Goal: Information Seeking & Learning: Learn about a topic

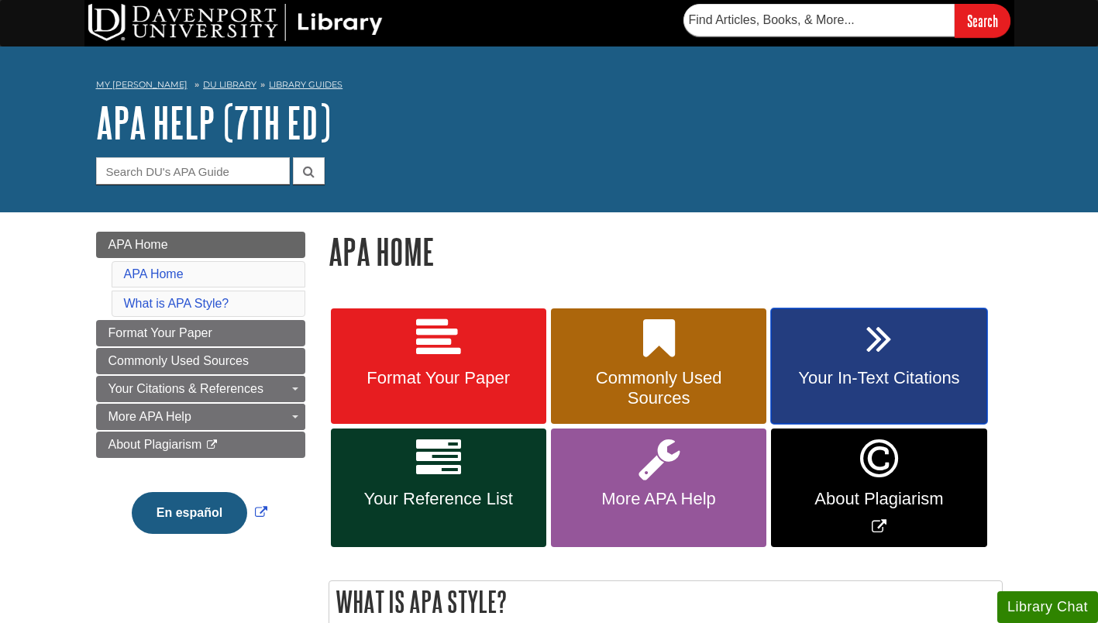
click at [873, 374] on span "Your In-Text Citations" at bounding box center [879, 378] width 192 height 20
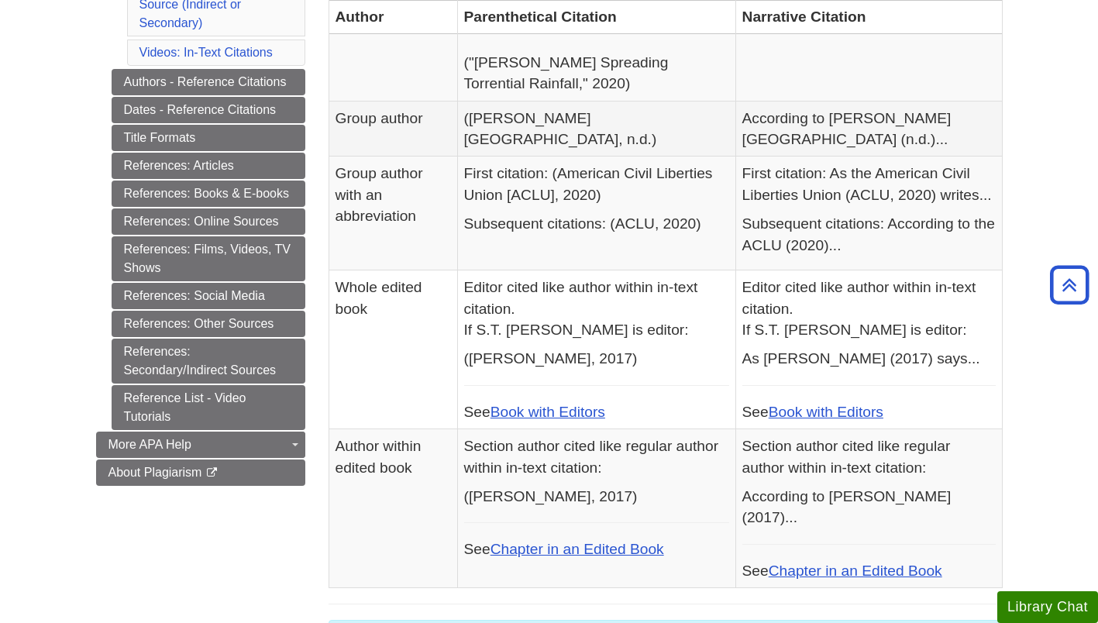
scroll to position [746, 0]
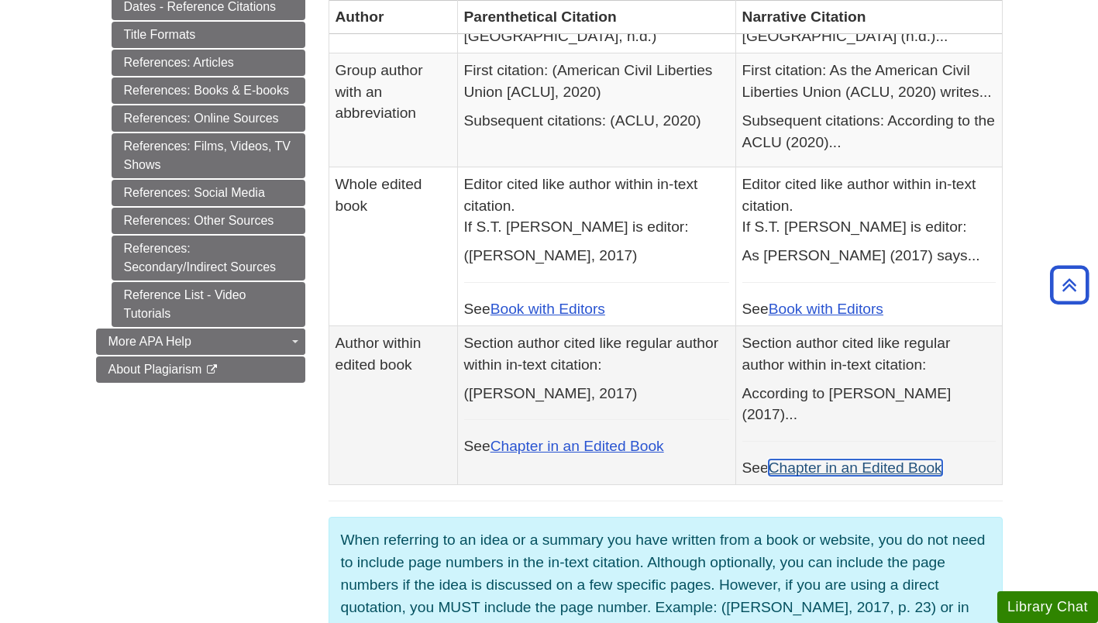
click at [865, 460] on link "Chapter in an Edited Book" at bounding box center [856, 468] width 174 height 16
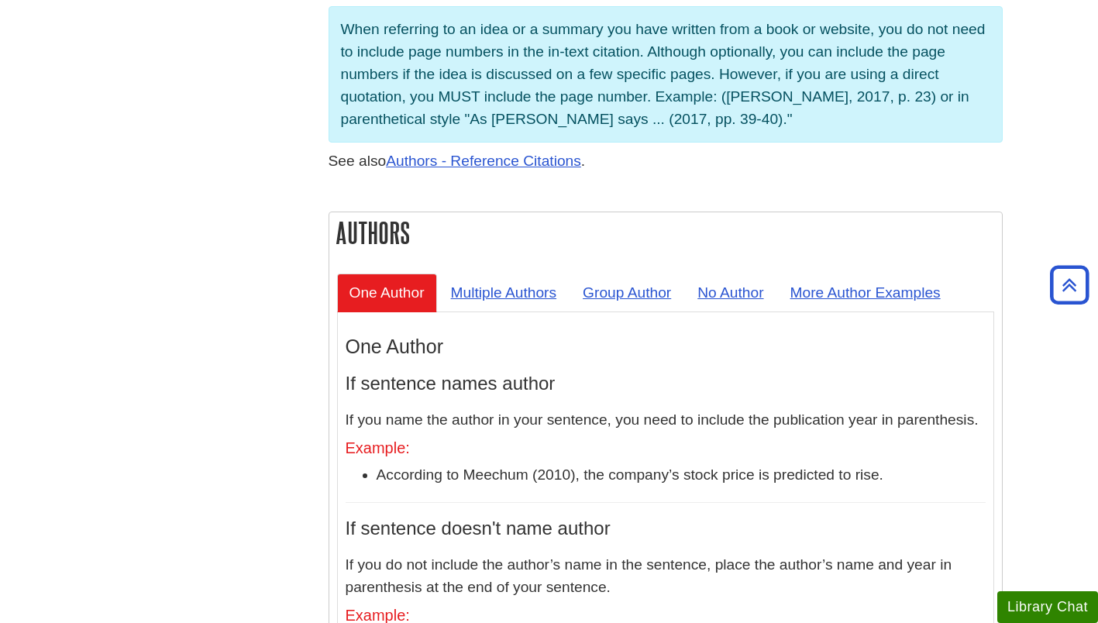
scroll to position [1259, 0]
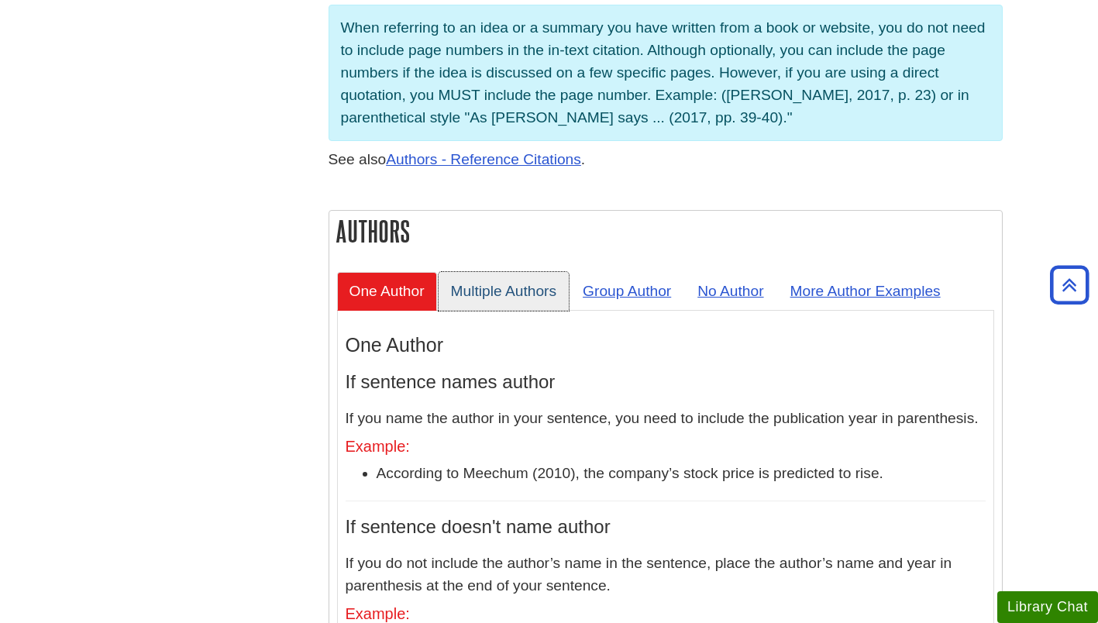
click at [539, 272] on link "Multiple Authors" at bounding box center [504, 291] width 131 height 38
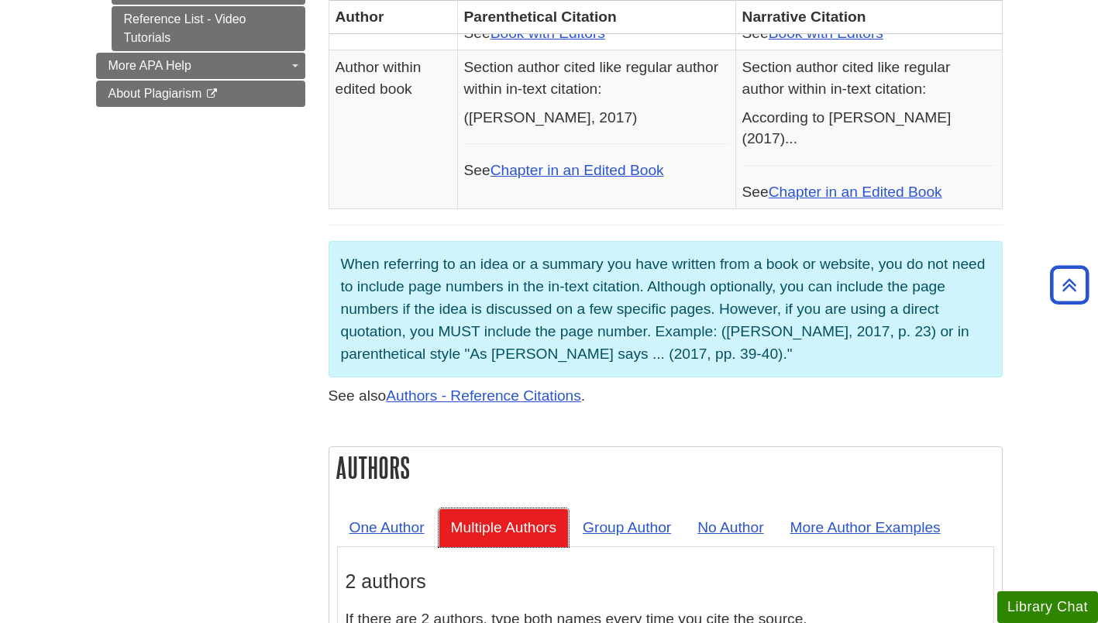
scroll to position [1021, 0]
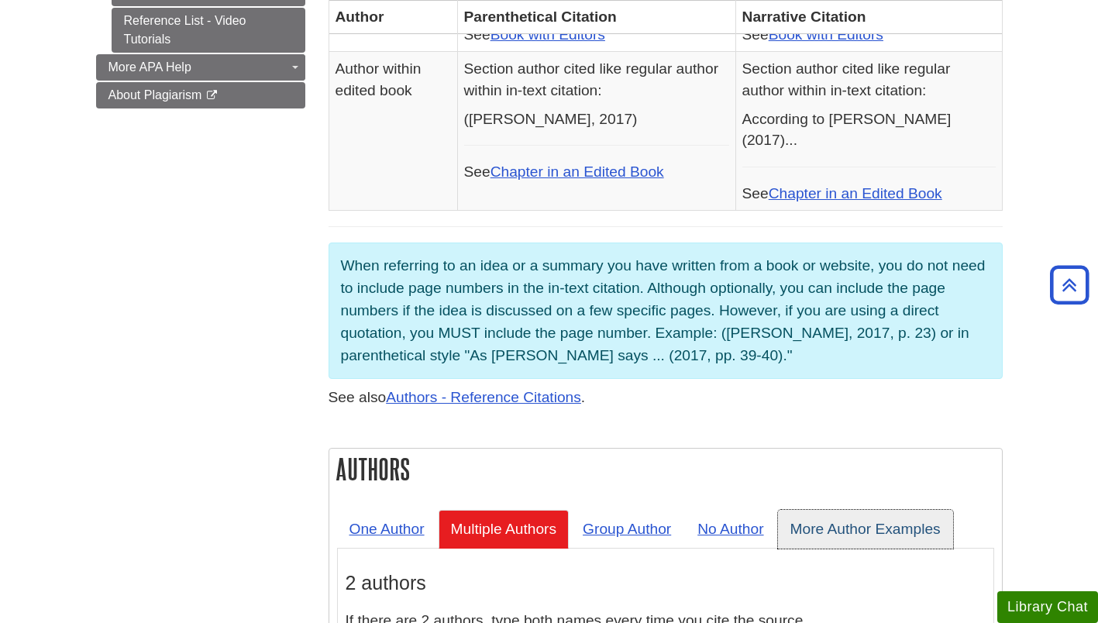
click at [856, 510] on link "More Author Examples" at bounding box center [865, 529] width 175 height 38
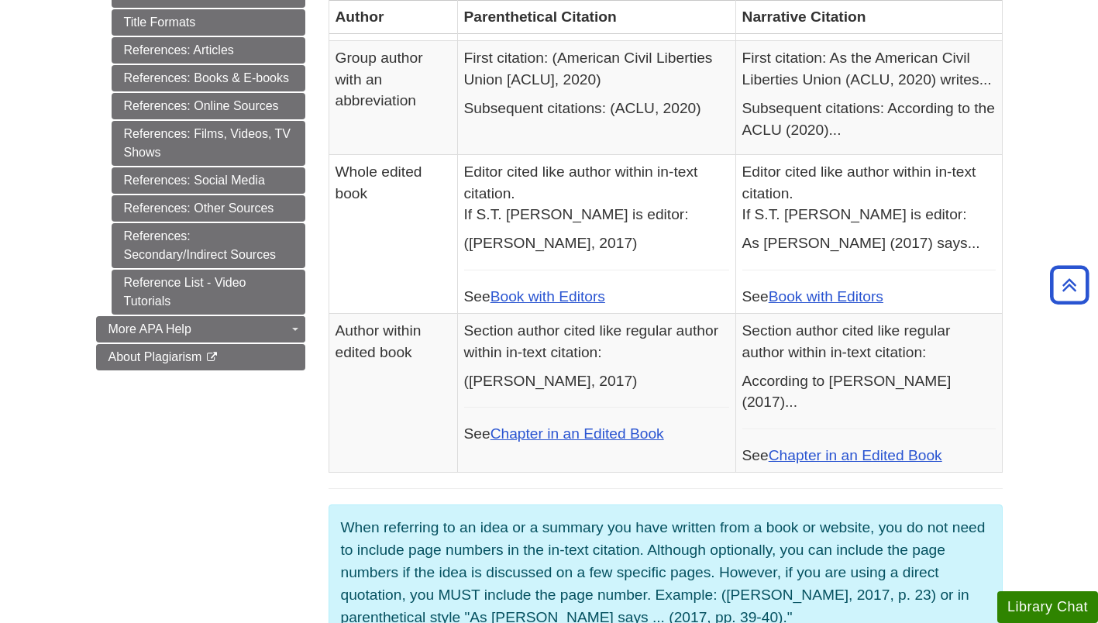
scroll to position [757, 0]
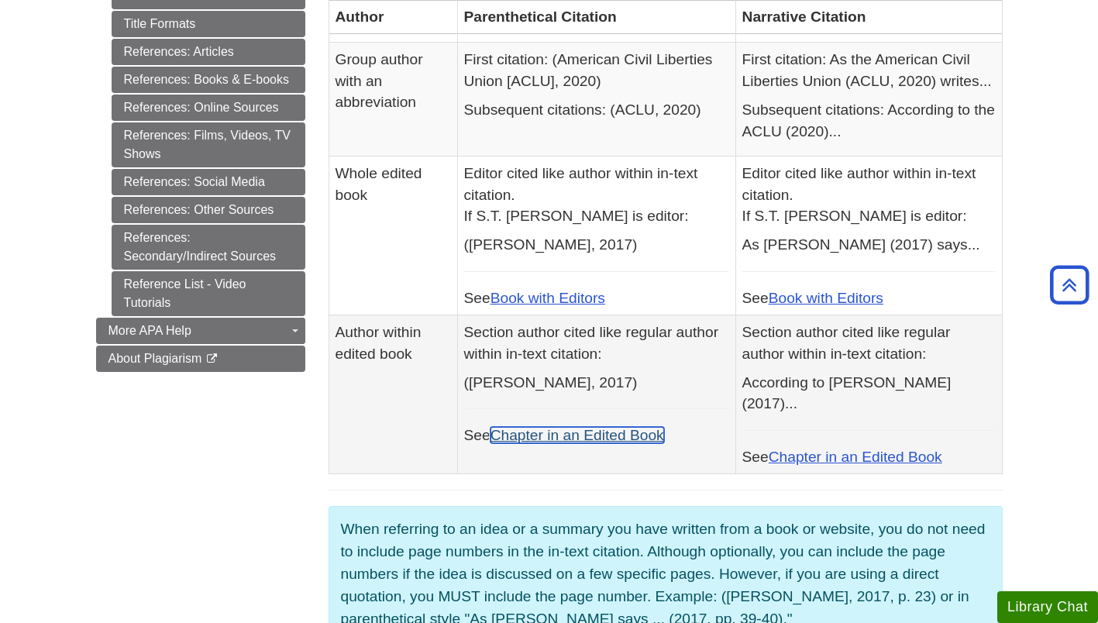
click at [645, 427] on link "Chapter in an Edited Book" at bounding box center [578, 435] width 174 height 16
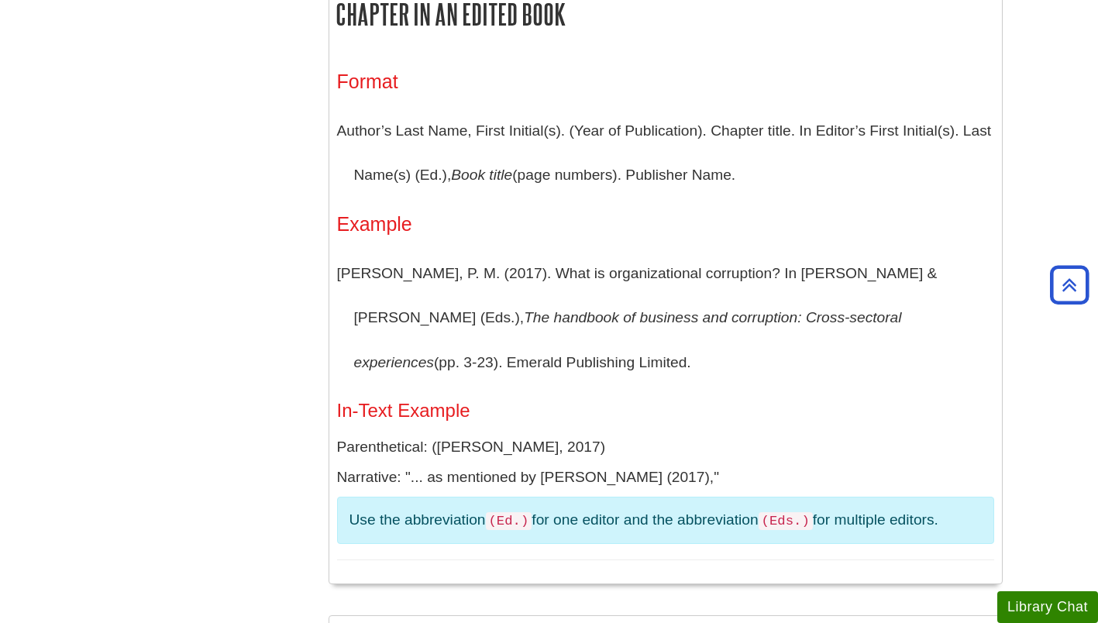
scroll to position [1963, 0]
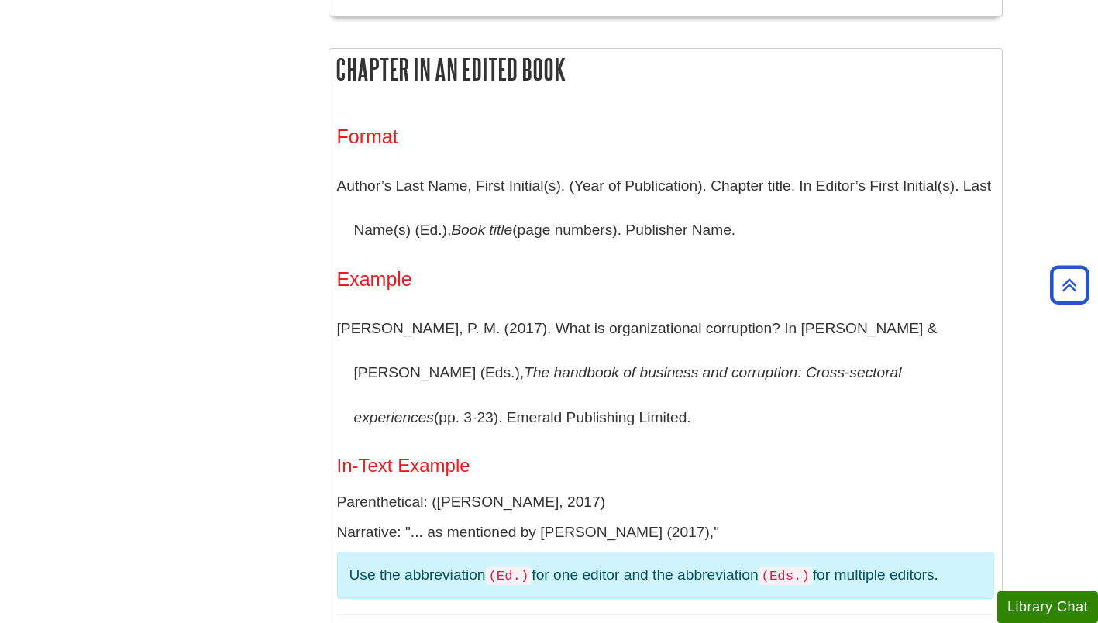
scroll to position [1884, 0]
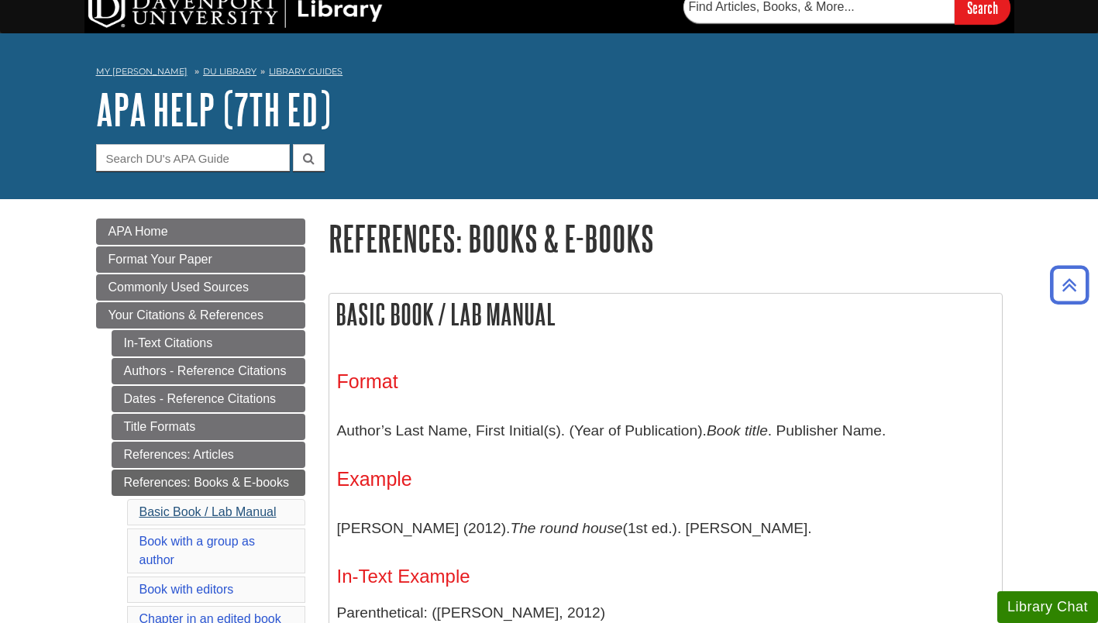
scroll to position [0, 0]
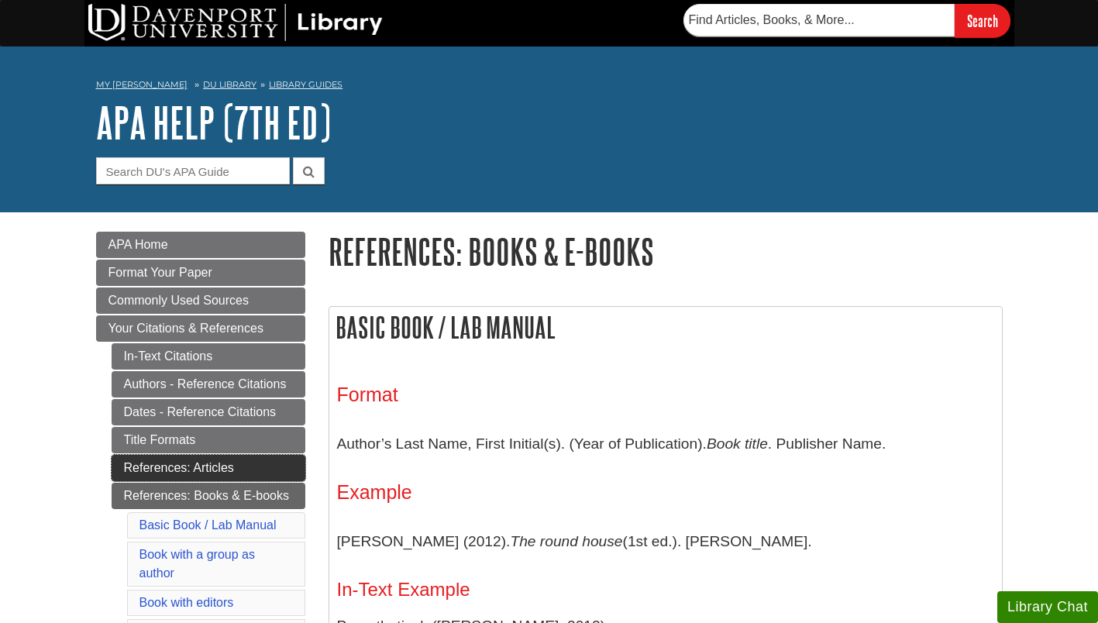
click at [200, 464] on link "References: Articles" at bounding box center [209, 468] width 194 height 26
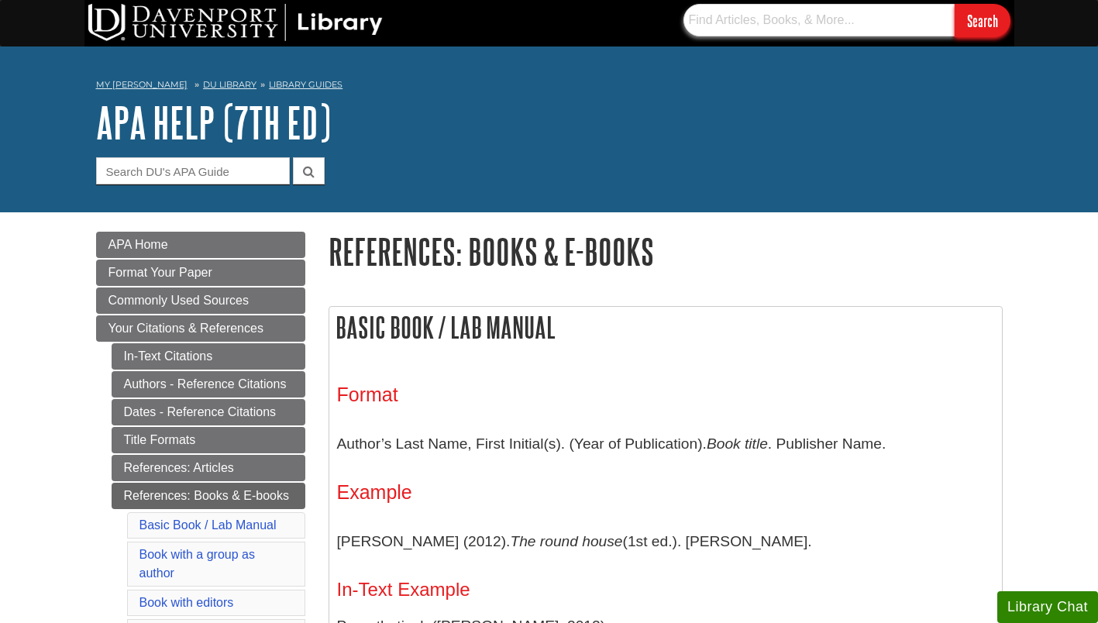
click at [753, 24] on input "text" at bounding box center [819, 20] width 271 height 33
type input "Imogene King"
click at [955, 4] on input "Search" at bounding box center [983, 20] width 56 height 33
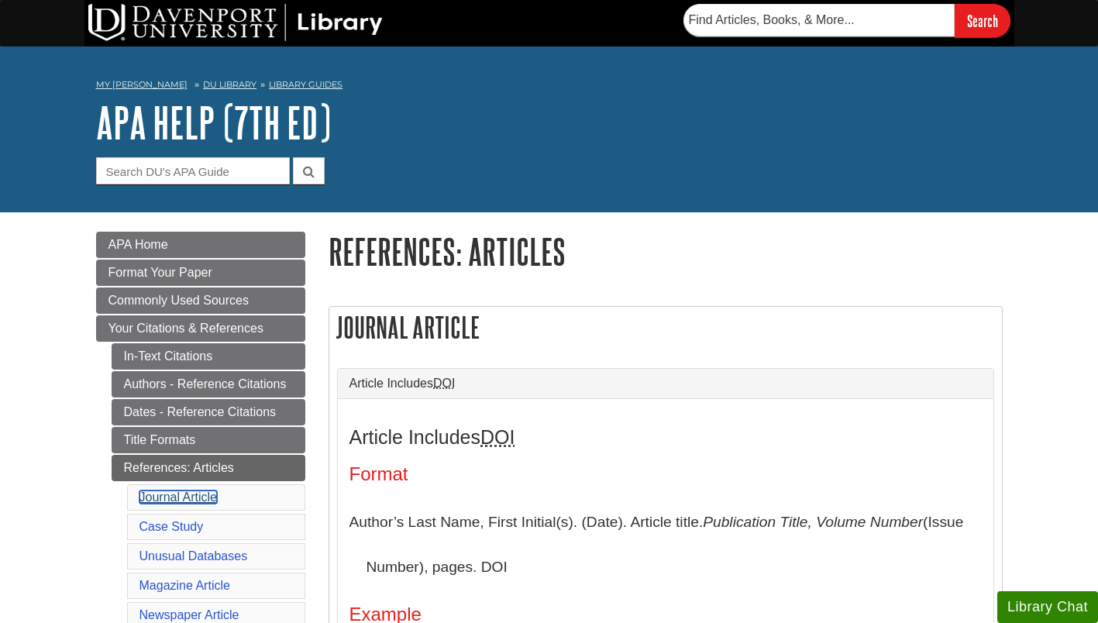
click at [208, 498] on link "Journal Article" at bounding box center [179, 497] width 78 height 13
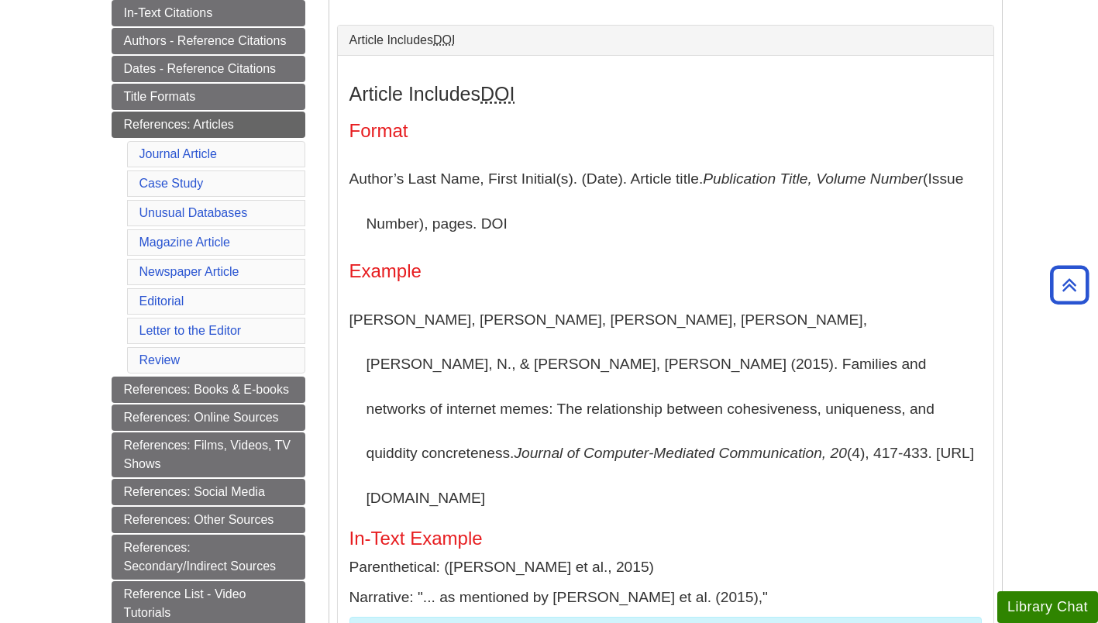
scroll to position [347, 0]
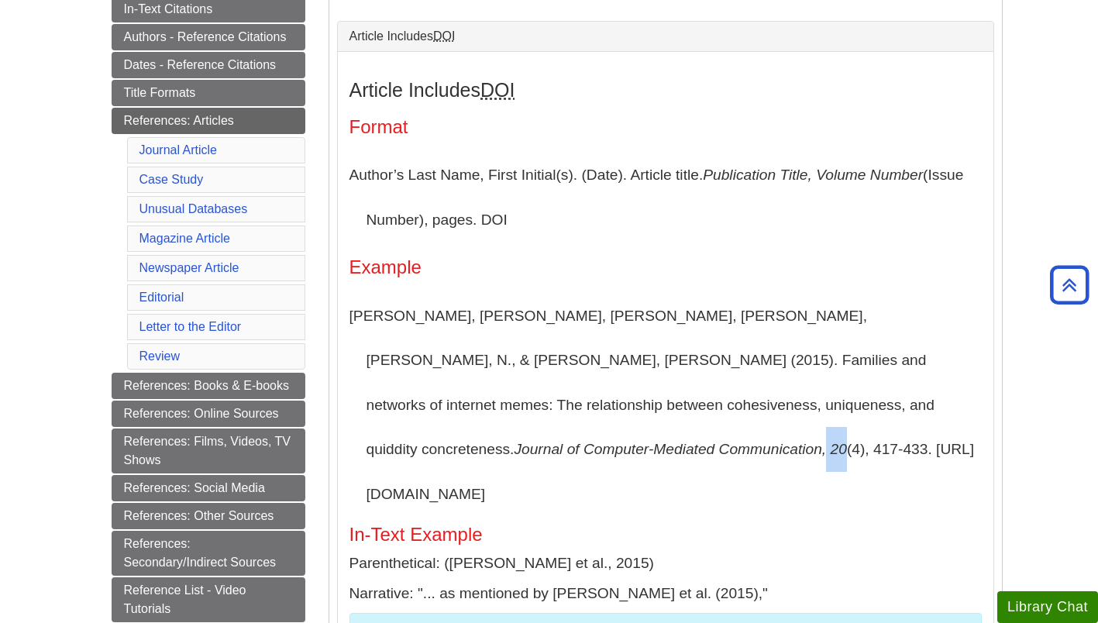
drag, startPoint x: 698, startPoint y: 404, endPoint x: 680, endPoint y: 408, distance: 19.0
click at [680, 441] on icon "Journal of Computer-Mediated Communication, 20" at bounding box center [680, 449] width 333 height 16
drag, startPoint x: 680, startPoint y: 408, endPoint x: 712, endPoint y: 445, distance: 49.4
click at [712, 445] on p "[PERSON_NAME], [PERSON_NAME], [PERSON_NAME], [PERSON_NAME], [PERSON_NAME], N., …" at bounding box center [666, 405] width 633 height 223
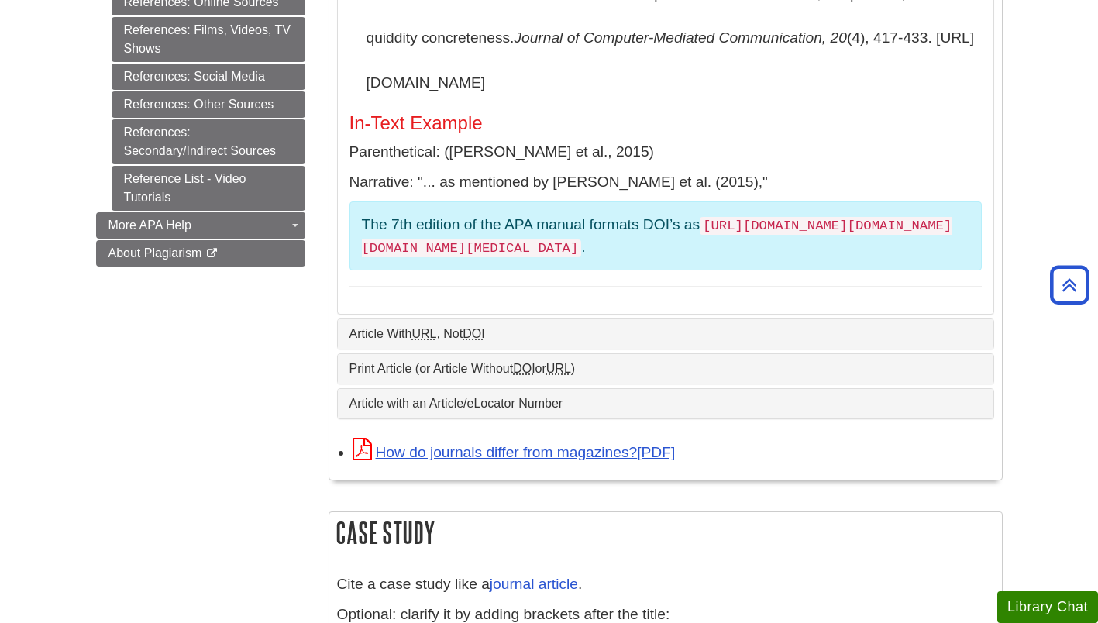
scroll to position [755, 0]
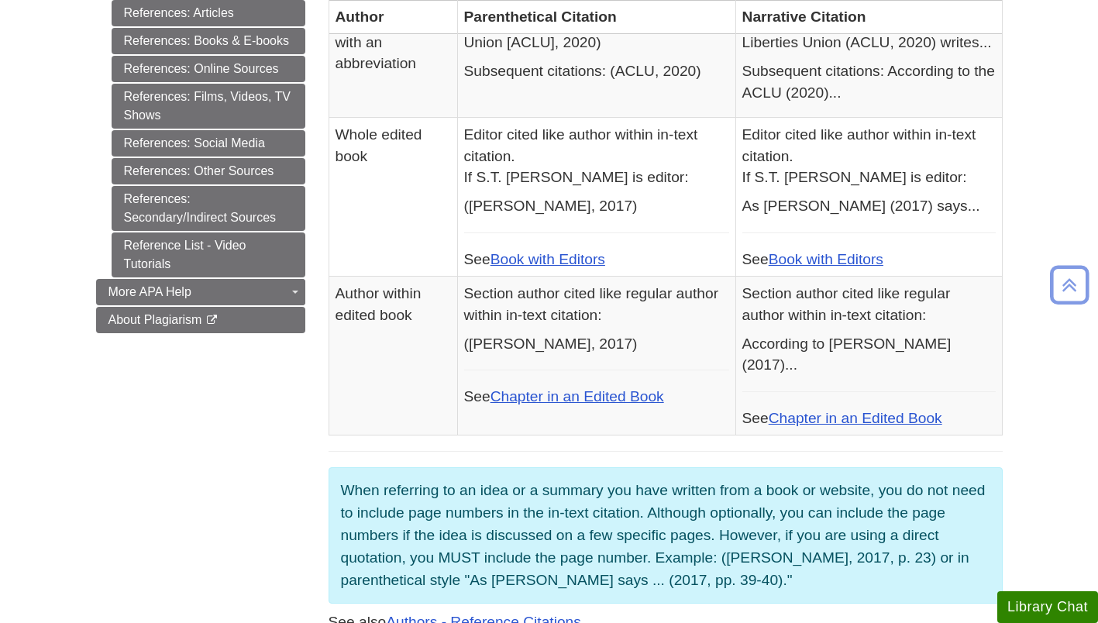
scroll to position [757, 0]
